Goal: Entertainment & Leisure: Consume media (video, audio)

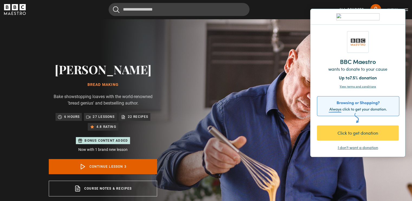
click at [348, 146] on div "I don't want a donation" at bounding box center [358, 147] width 40 height 5
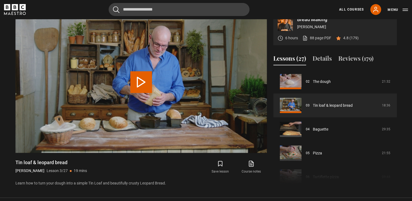
scroll to position [251, 0]
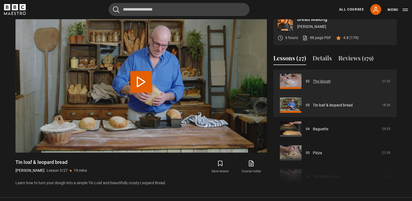
click at [323, 80] on link "The dough" at bounding box center [322, 82] width 18 height 6
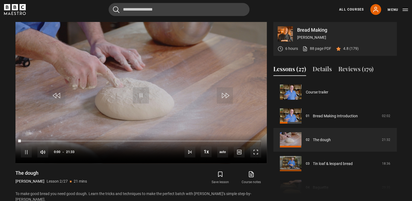
scroll to position [24, 0]
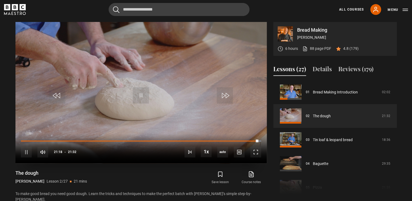
click at [29, 139] on div "10s Skip Back 10 seconds Pause 10s Skip Forward 10 seconds Loaded : 100.00% 01:…" at bounding box center [141, 149] width 252 height 30
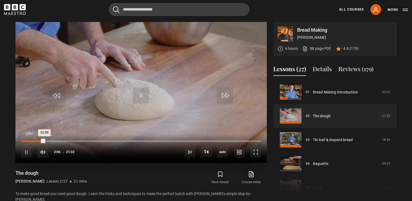
click at [44, 141] on div "Loaded : 0.00% 02:05 02:06" at bounding box center [141, 141] width 240 height 2
click at [28, 140] on div "10s Skip Back 10 seconds Pause 10s Skip Forward 10 seconds Loaded : 11.22% 00:4…" at bounding box center [141, 149] width 252 height 30
click at [25, 141] on div "Loaded : 11.61% 00:24 00:24" at bounding box center [141, 141] width 240 height 2
click at [255, 152] on span "Video Player" at bounding box center [256, 152] width 11 height 11
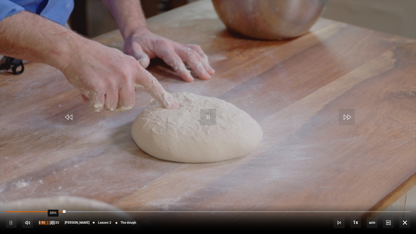
click at [53, 201] on div "68%" at bounding box center [53, 223] width 0 height 4
click at [52, 201] on div "75%" at bounding box center [46, 222] width 16 height 11
